Goal: Task Accomplishment & Management: Use online tool/utility

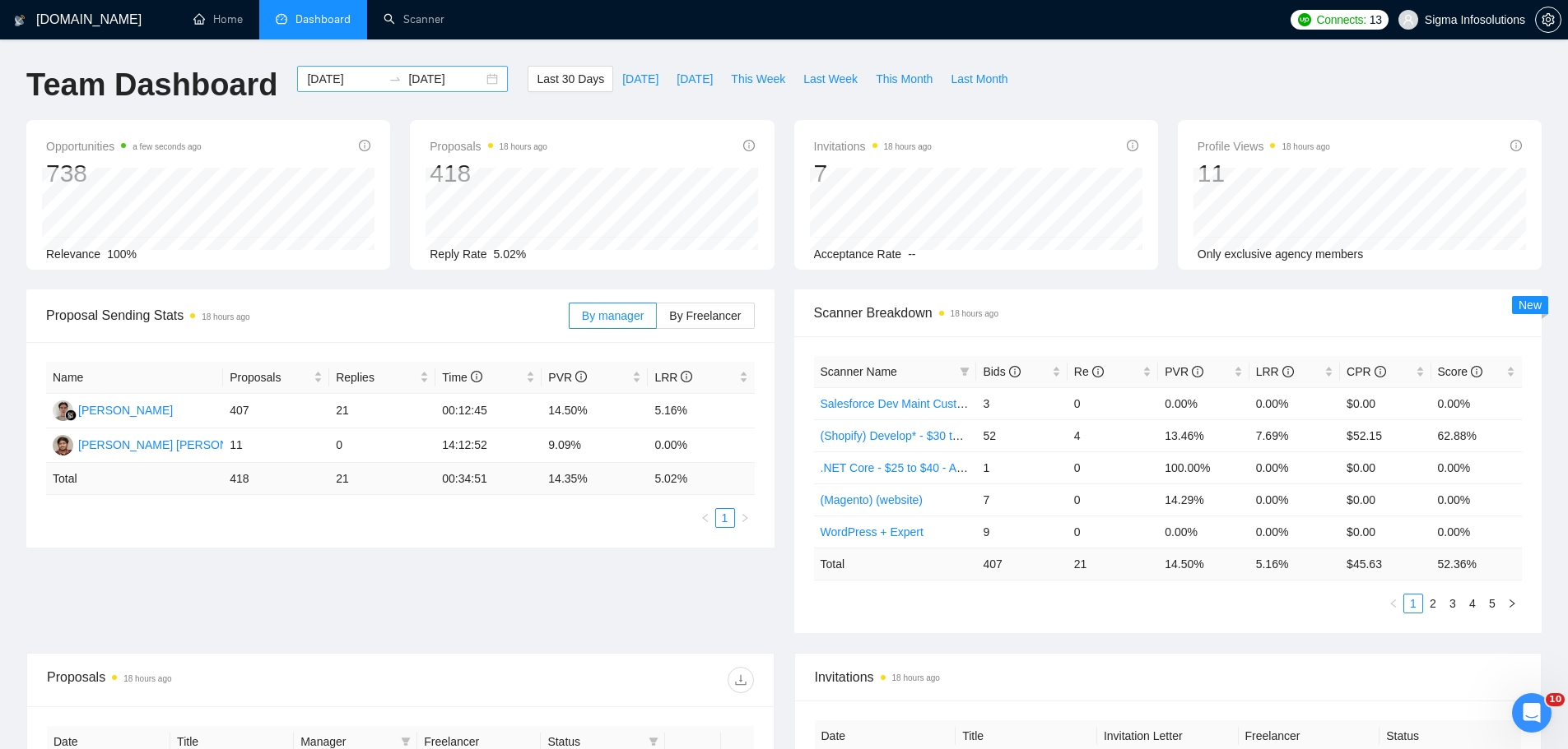
click at [334, 75] on input "[DATE]" at bounding box center [343, 79] width 75 height 18
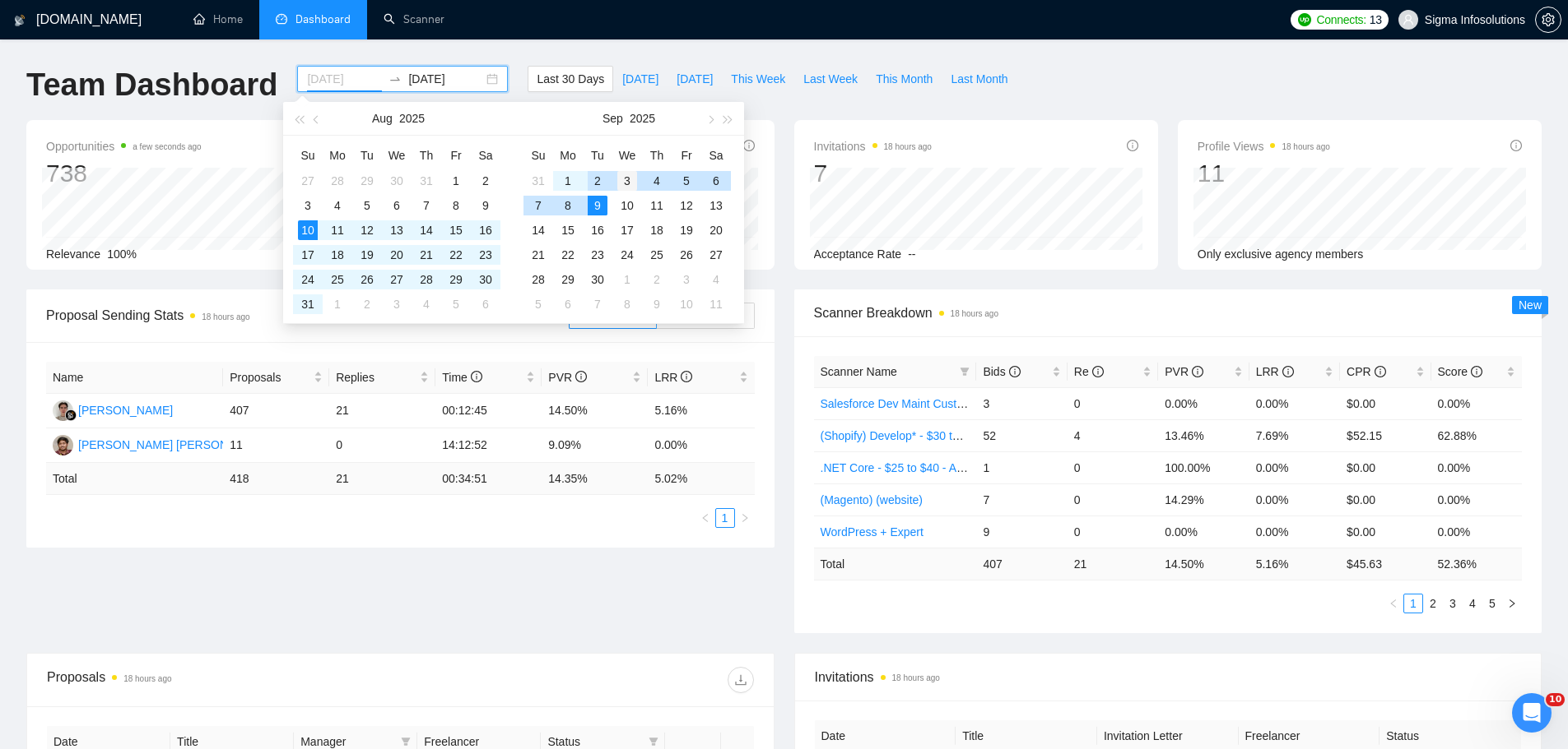
type input "[DATE]"
click at [625, 180] on div "3" at bounding box center [626, 180] width 19 height 19
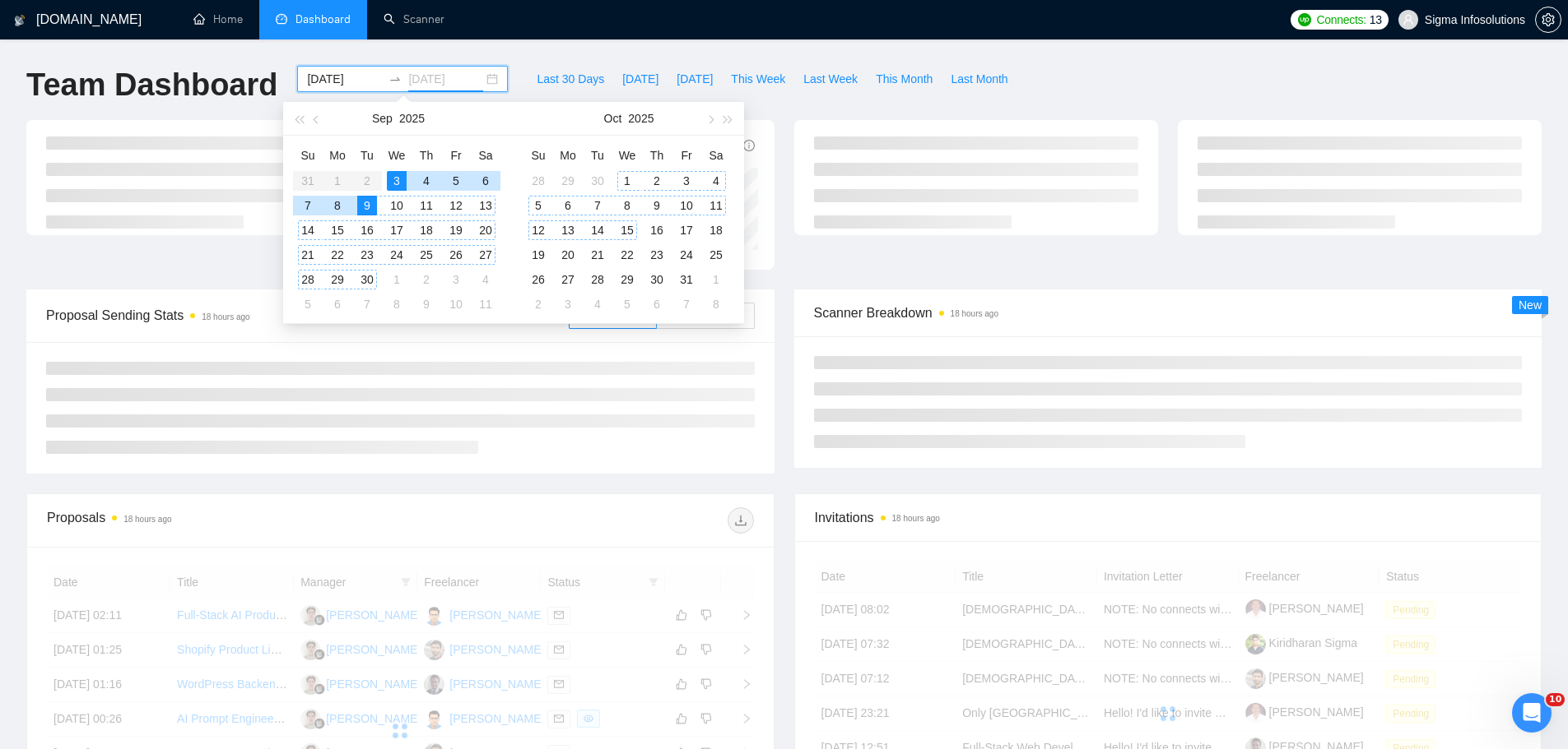
type input "[DATE]"
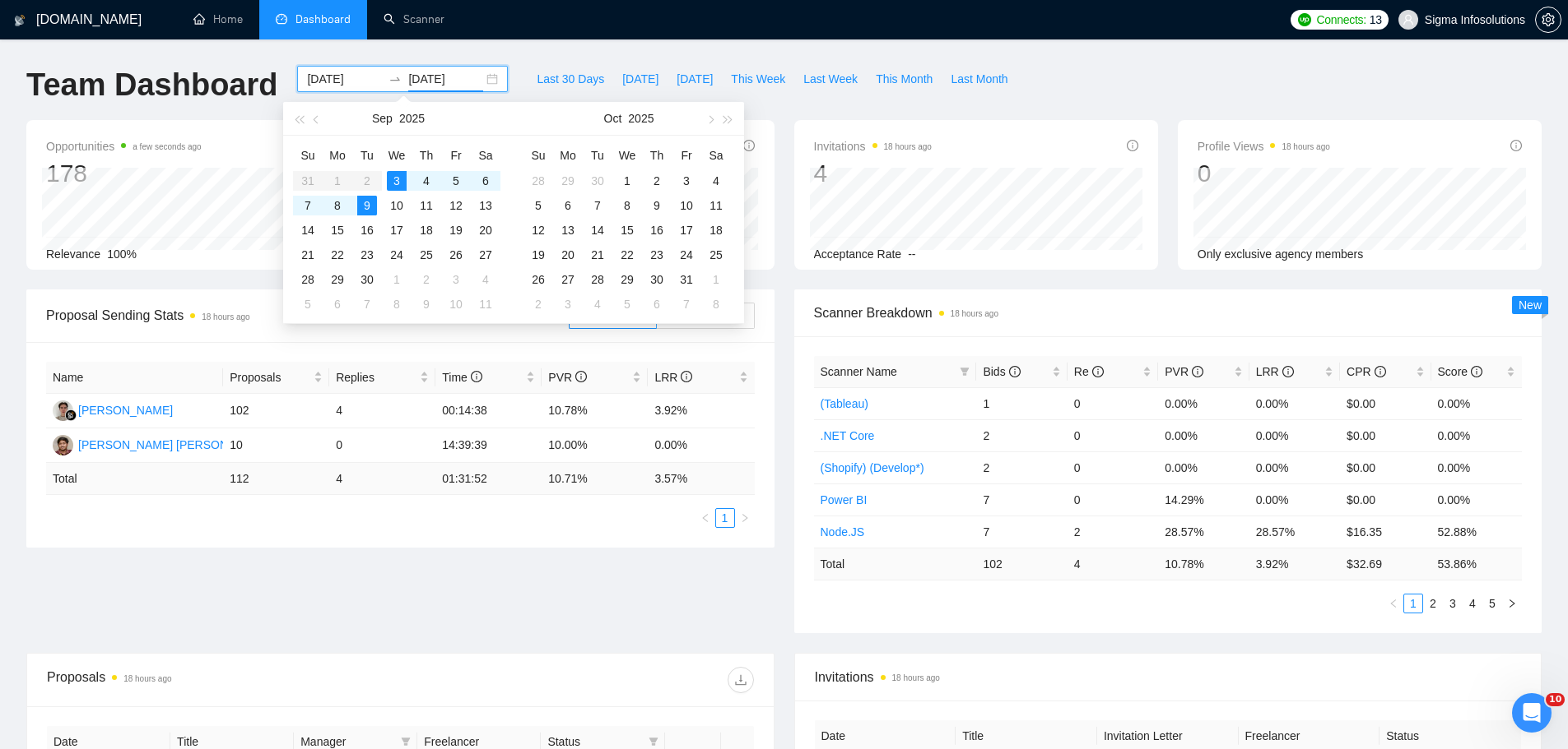
click at [676, 53] on div "[DOMAIN_NAME] Home Dashboard Scanner Connects: 13 Sigma Infosolutions Team Dash…" at bounding box center [784, 651] width 1568 height 1304
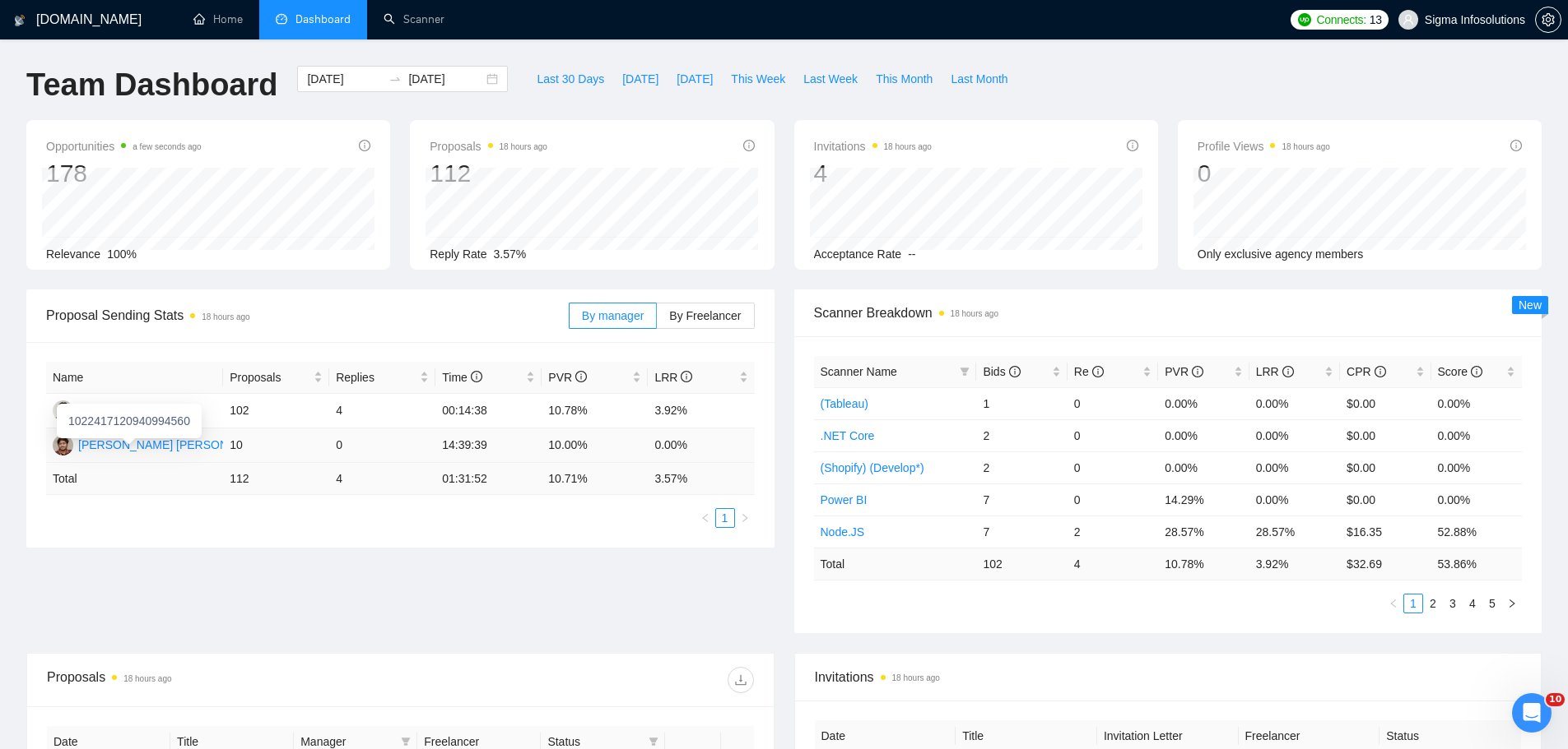
click at [144, 444] on div "[PERSON_NAME] [PERSON_NAME]" at bounding box center [174, 445] width 192 height 18
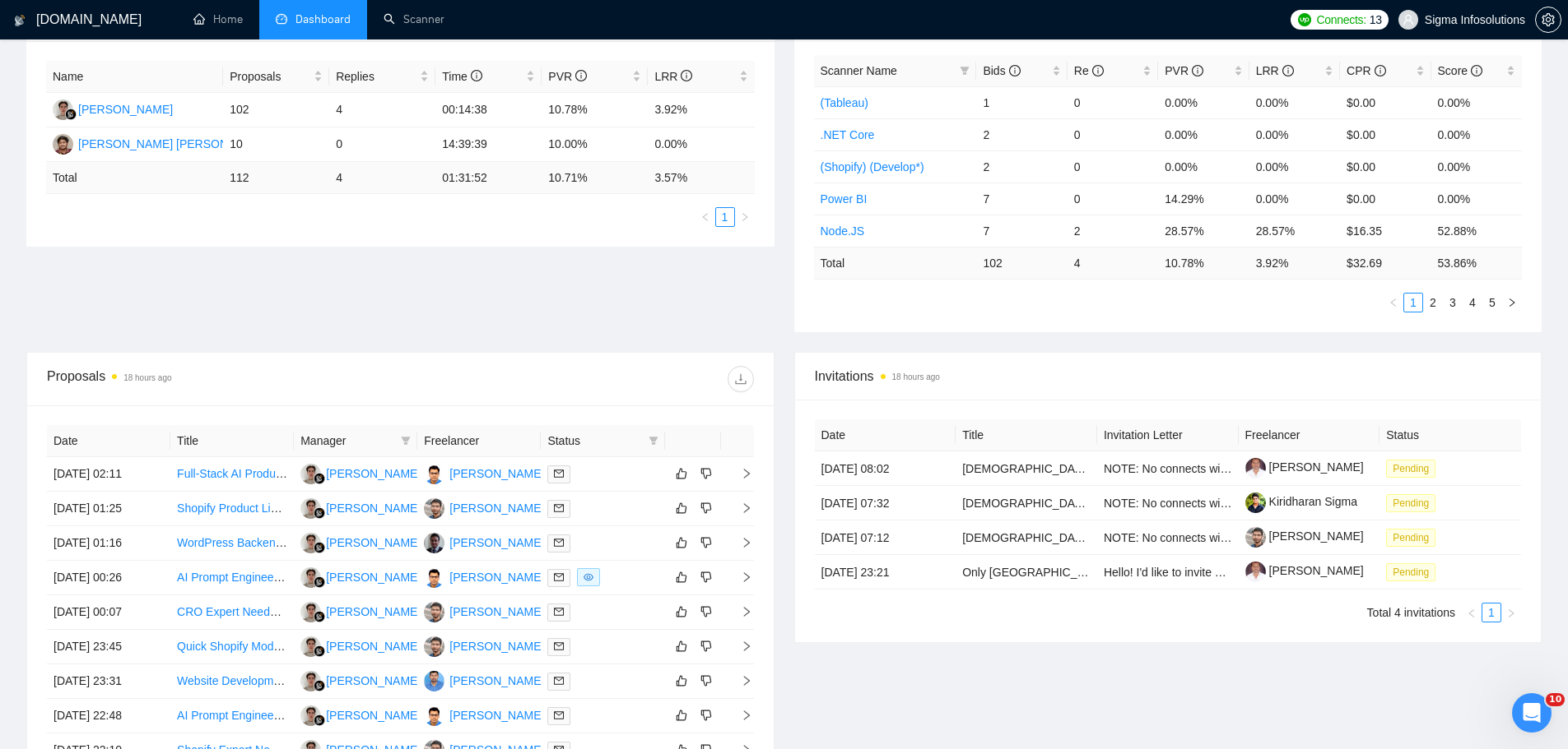
scroll to position [411, 0]
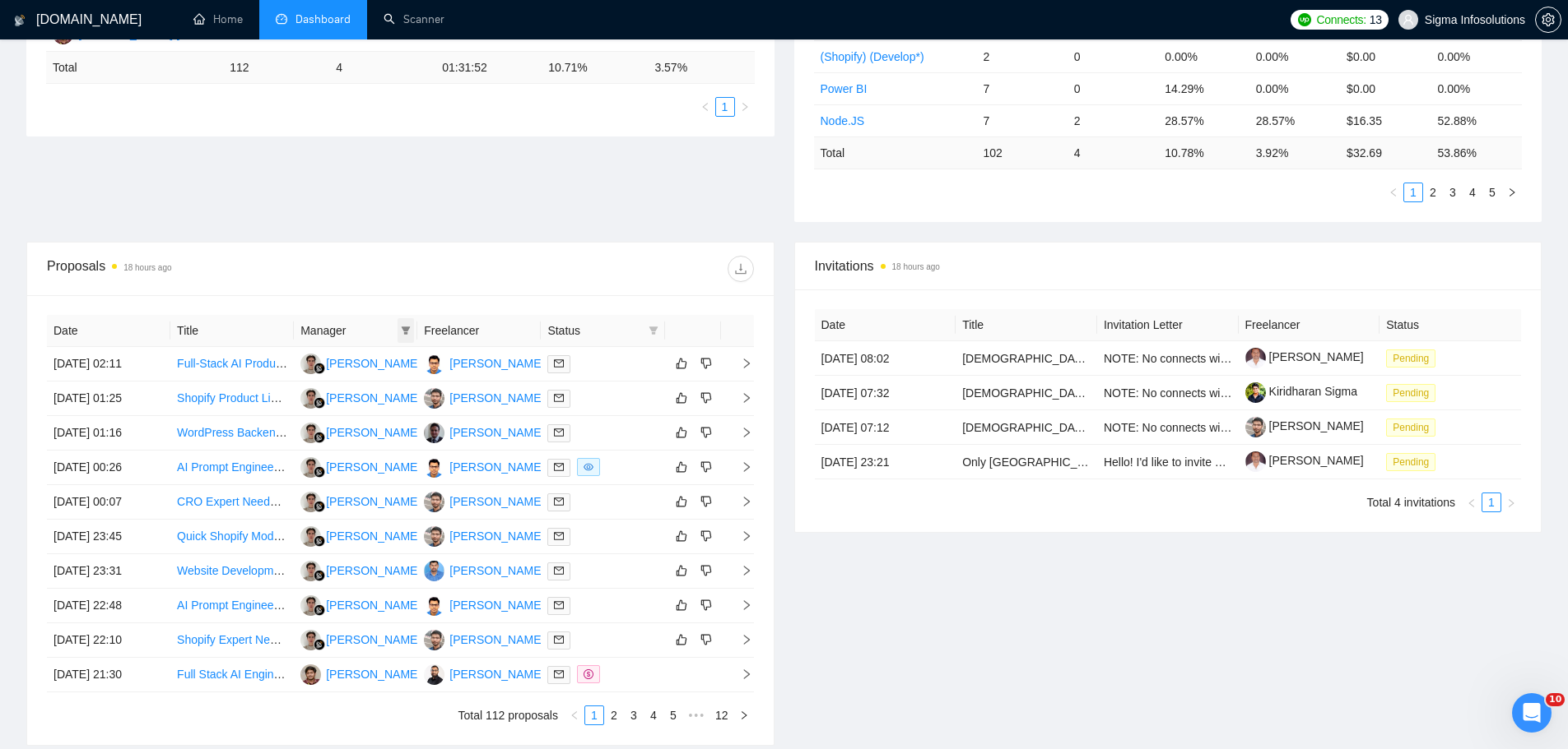
click at [403, 327] on icon "filter" at bounding box center [405, 330] width 10 height 10
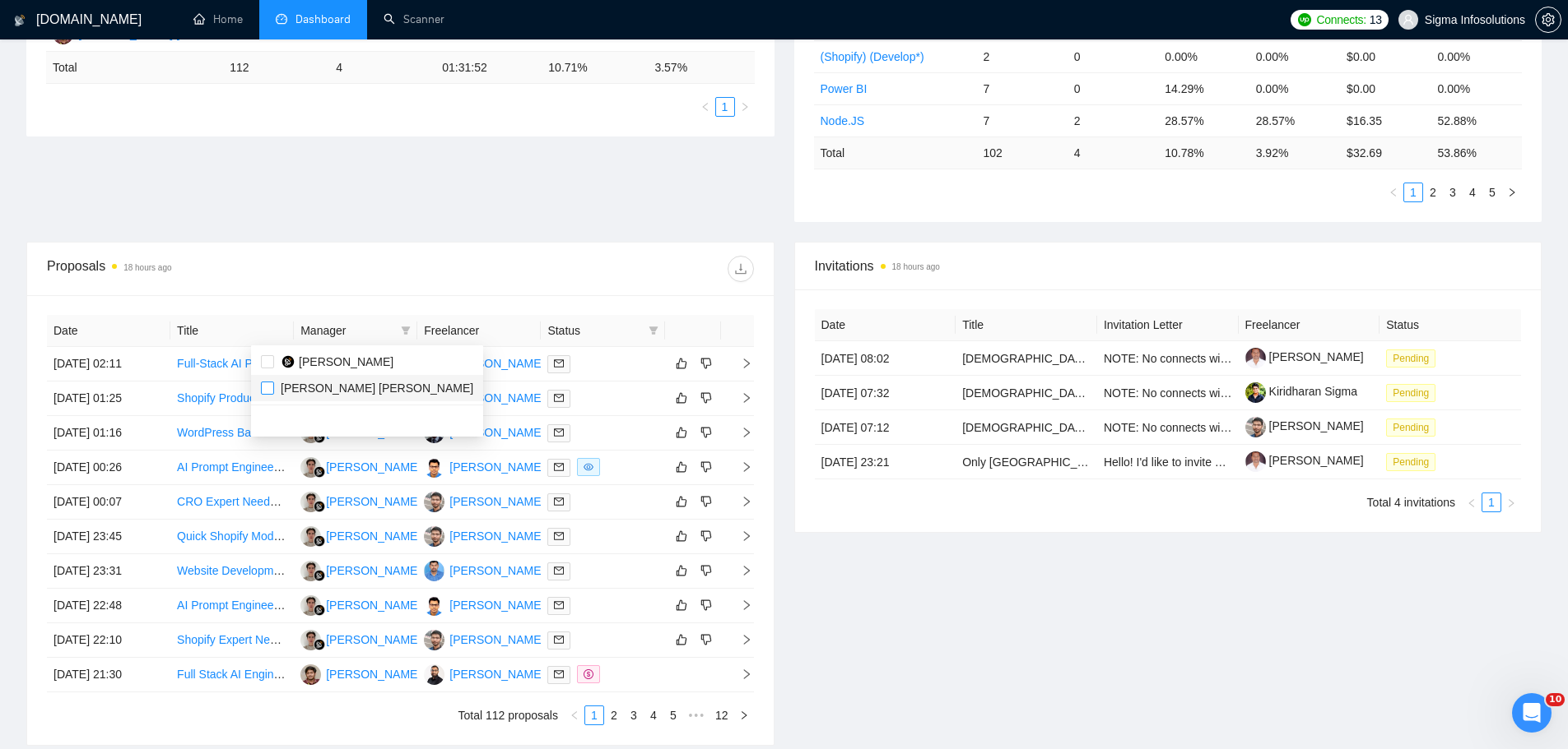
click at [262, 389] on input "checkbox" at bounding box center [267, 388] width 13 height 13
checkbox input "true"
click at [495, 251] on div "Proposals 18 hours ago" at bounding box center [401, 269] width 707 height 52
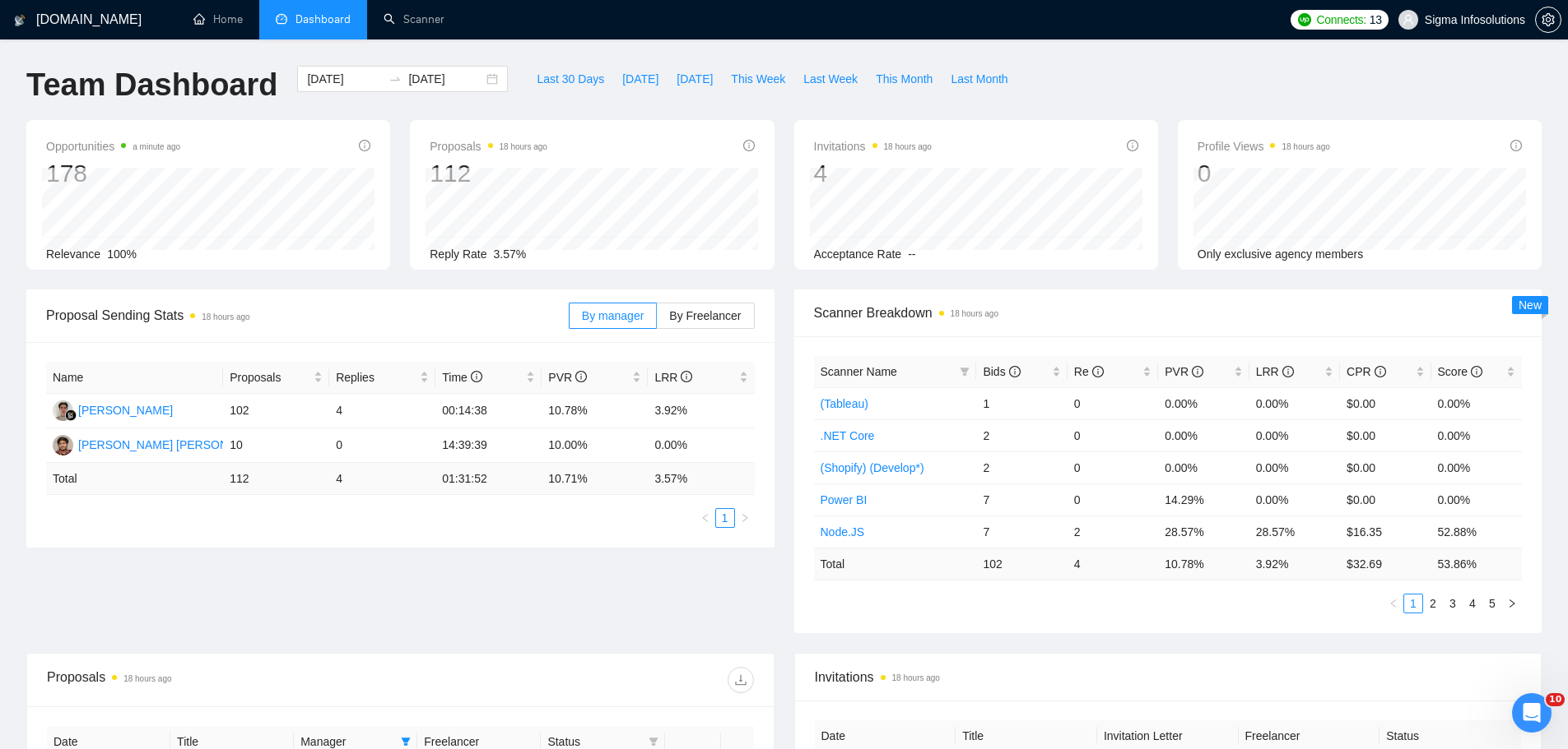
scroll to position [247, 0]
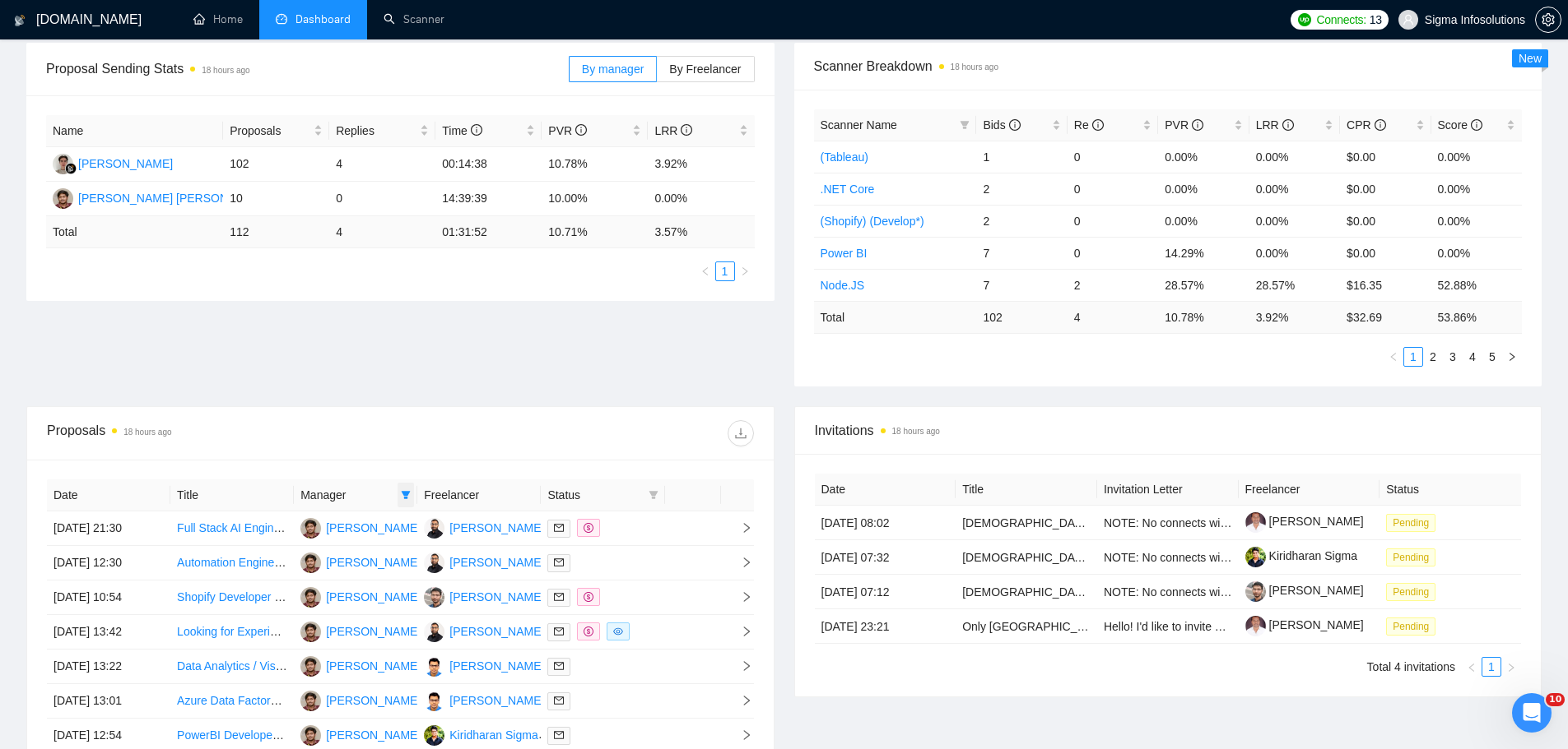
click at [403, 489] on span at bounding box center [406, 495] width 17 height 25
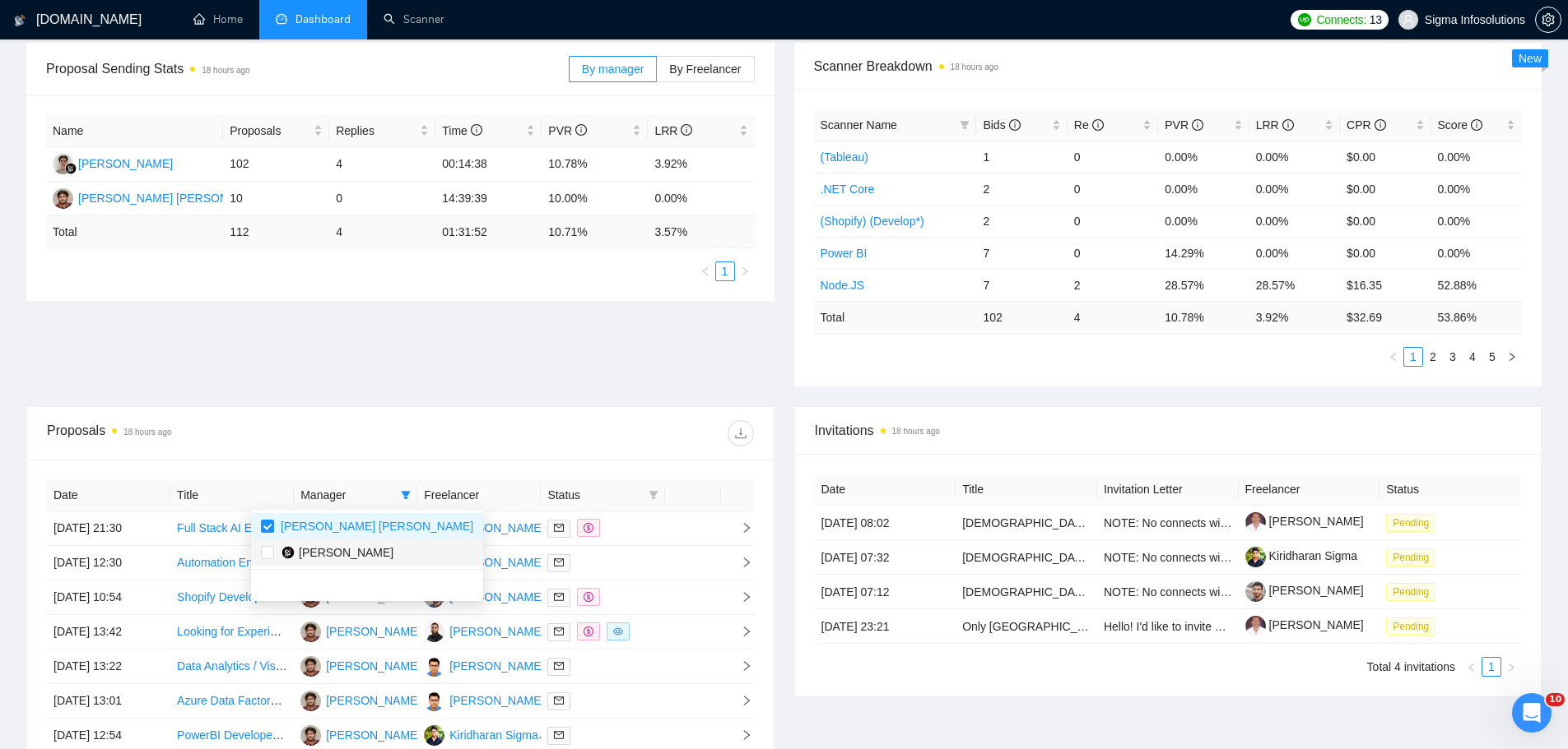
click at [350, 552] on span "[PERSON_NAME]" at bounding box center [345, 553] width 95 height 13
checkbox input "true"
click at [482, 438] on div at bounding box center [575, 433] width 353 height 27
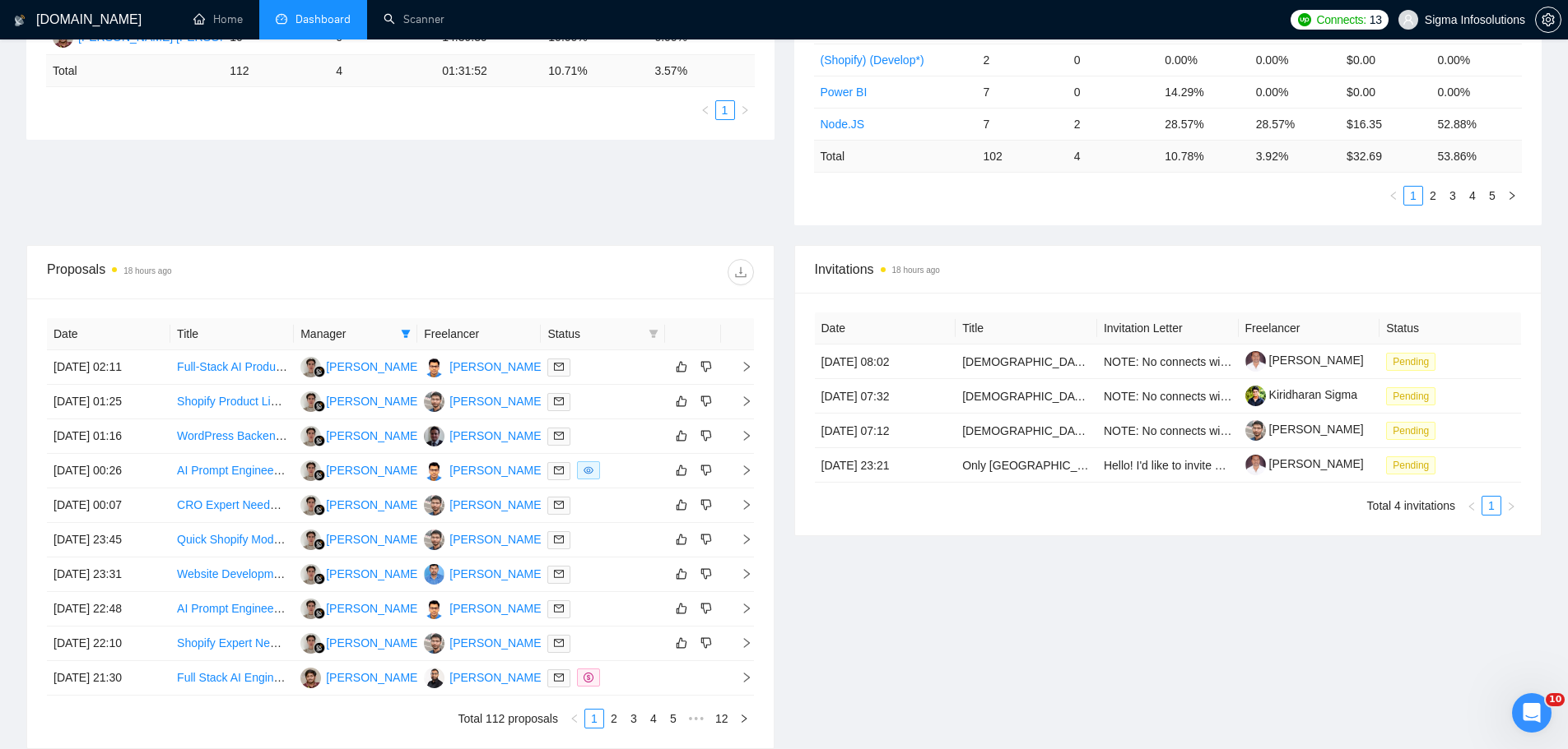
scroll to position [411, 0]
